Goal: Task Accomplishment & Management: Complete application form

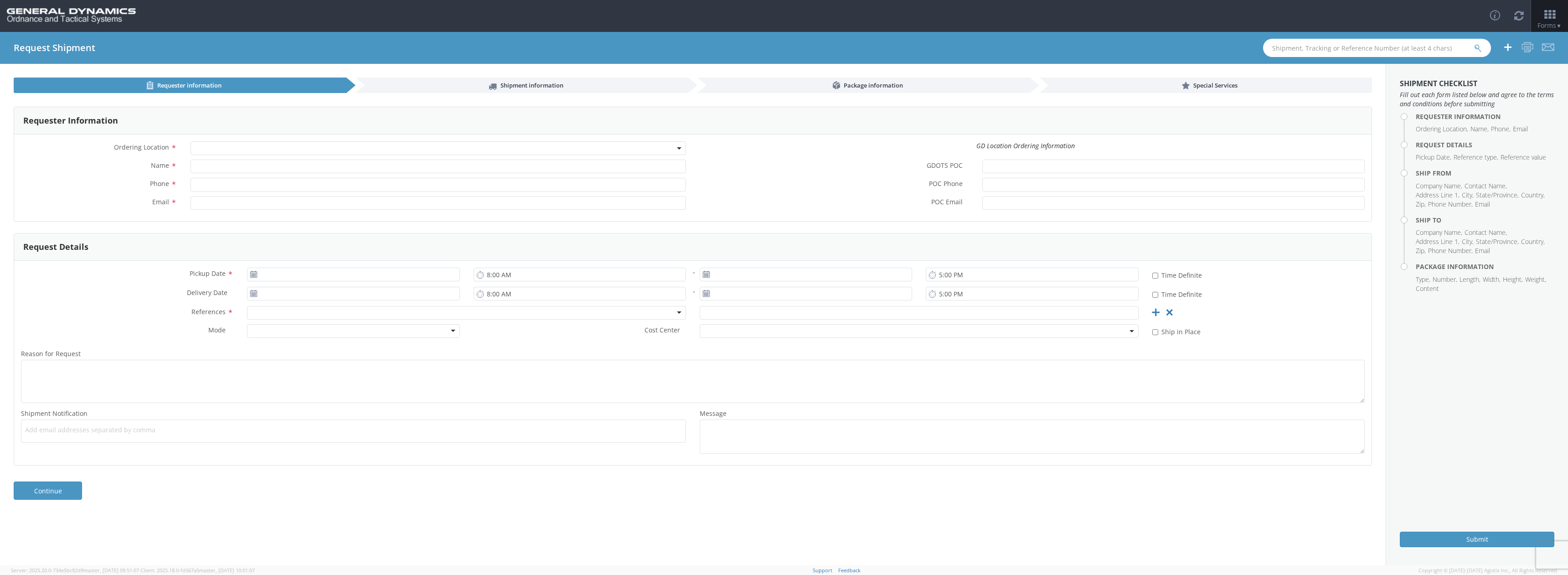
select select
click at [48, 489] on link "Continue" at bounding box center [48, 490] width 68 height 18
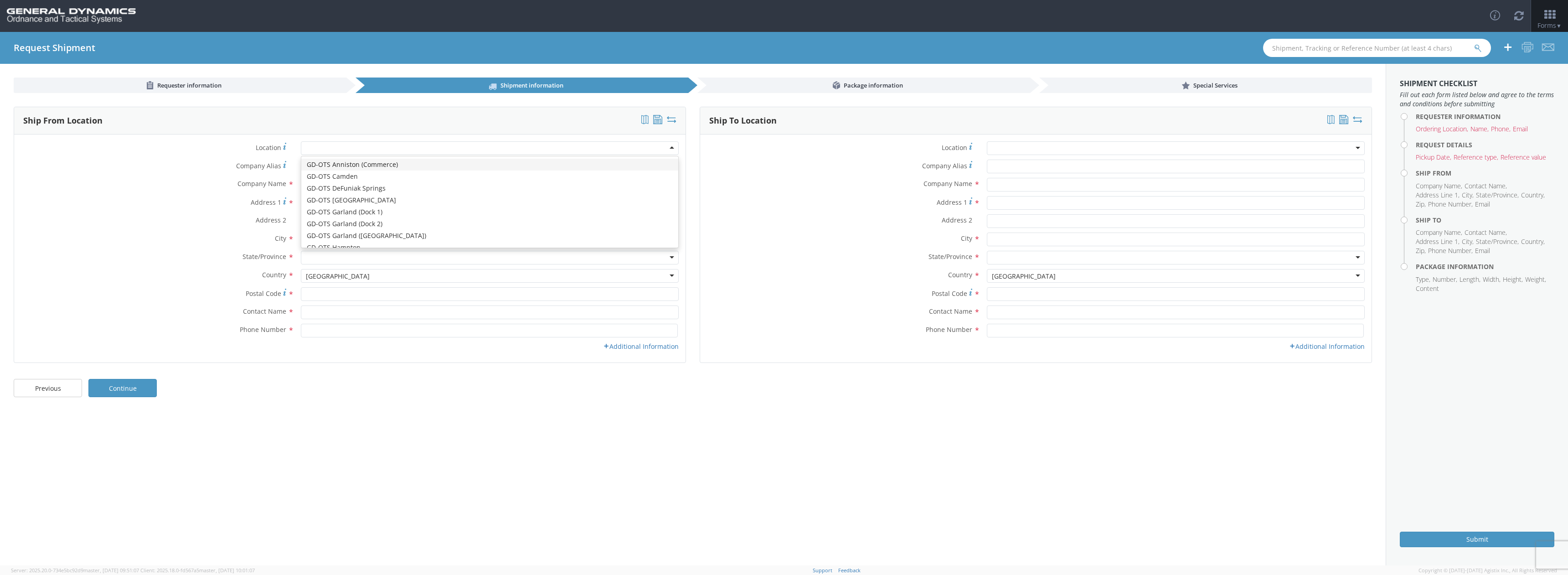
click at [671, 150] on div at bounding box center [490, 148] width 378 height 14
click at [261, 226] on div "Address 2 *" at bounding box center [350, 221] width 671 height 14
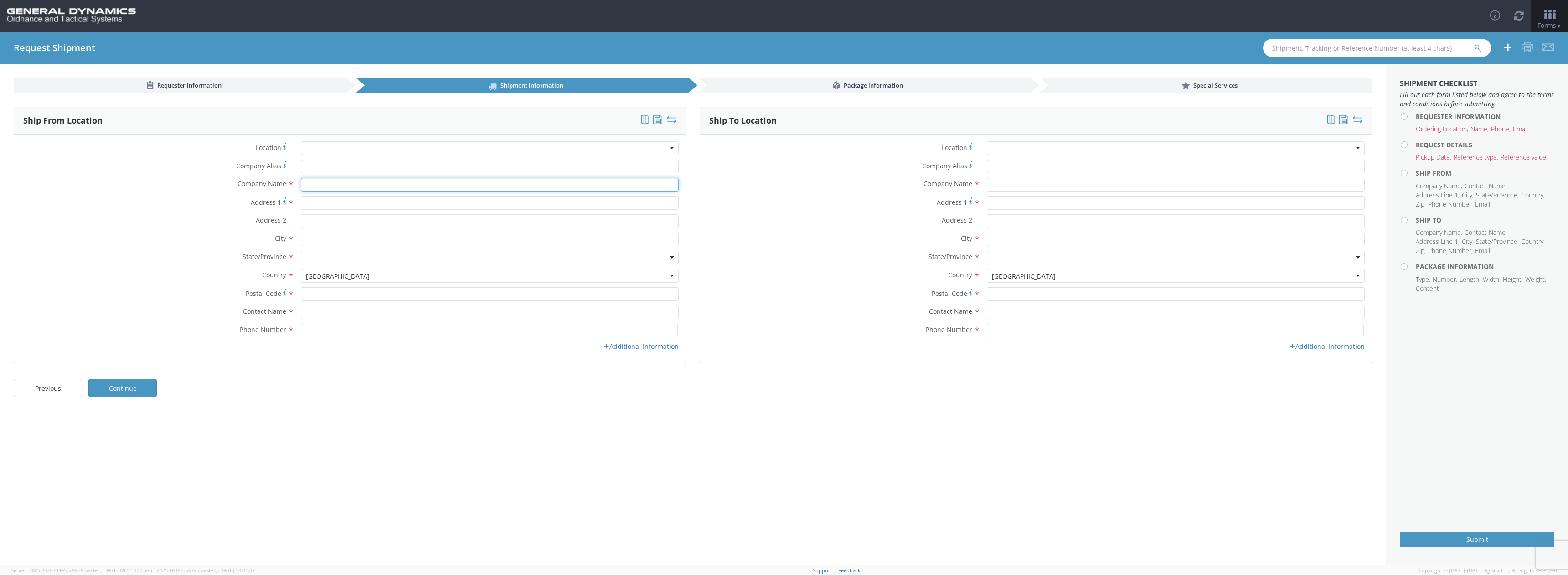
click at [309, 187] on input "text" at bounding box center [490, 185] width 378 height 14
type input "D&D Enterprises"
type input "[STREET_ADDRESS] Business"
type input "RANDLEMAN"
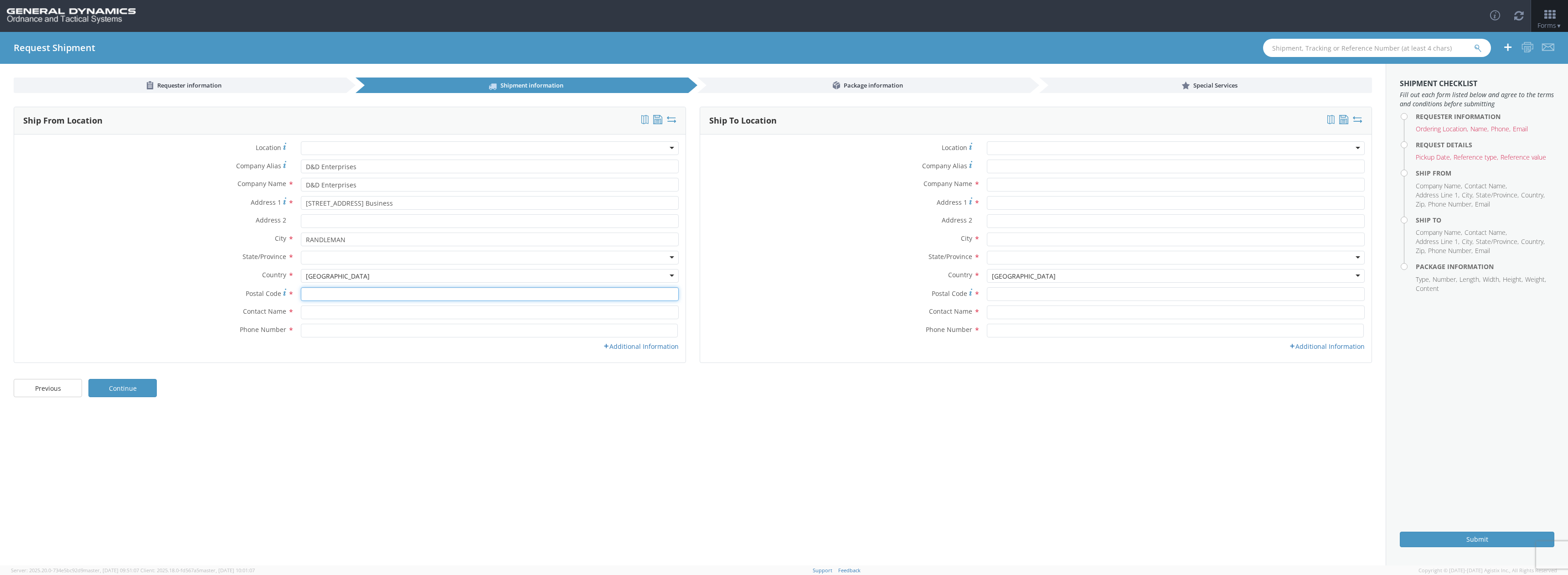
type input "27317"
type input "[PERSON_NAME]"
click at [669, 261] on div at bounding box center [490, 257] width 378 height 14
click at [198, 236] on label "City *" at bounding box center [154, 238] width 280 height 12
